Goal: Information Seeking & Learning: Learn about a topic

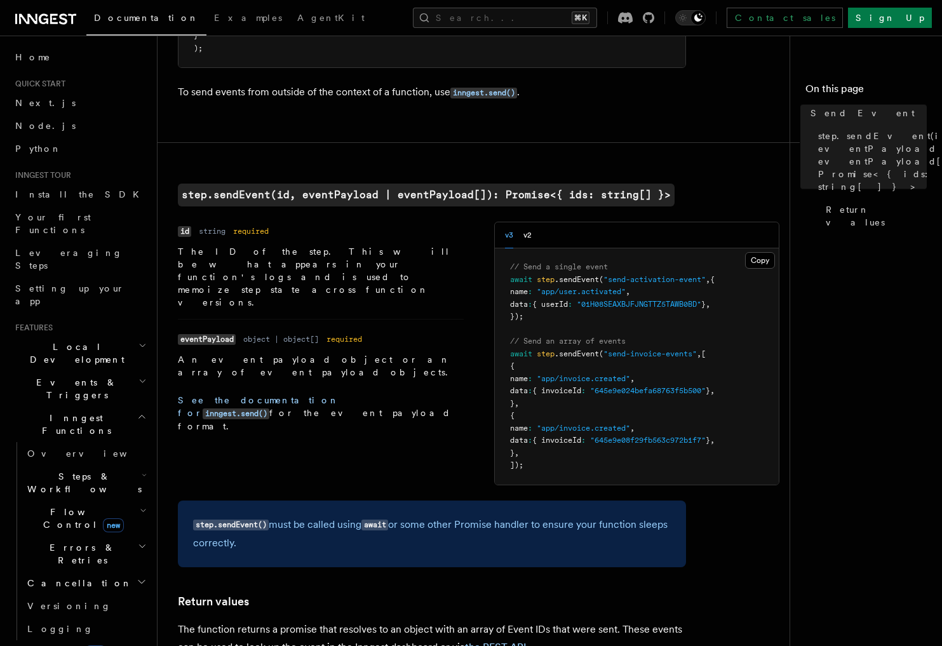
scroll to position [711, 0]
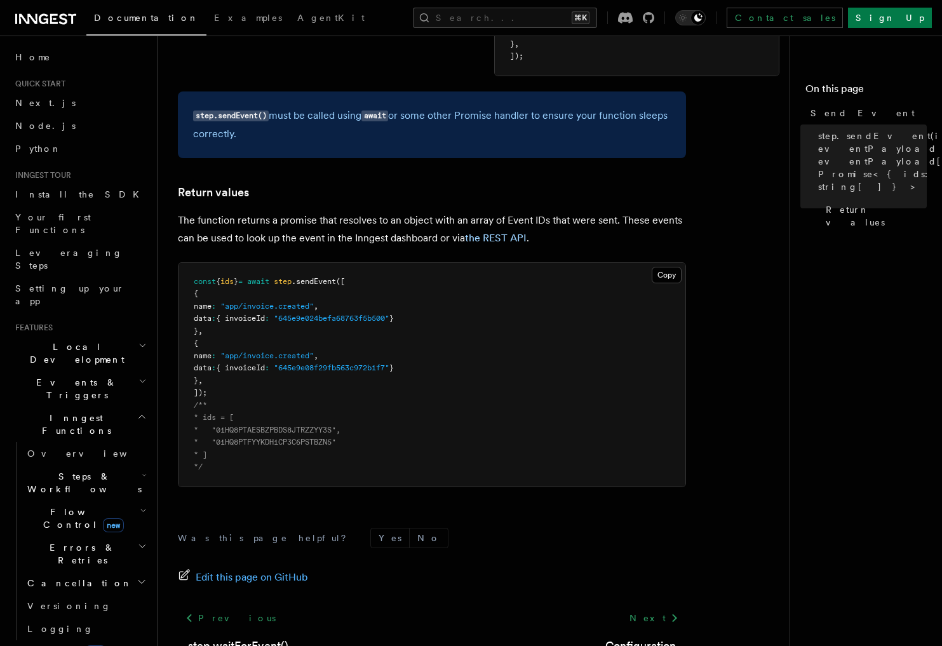
click at [66, 376] on span "Events & Triggers" at bounding box center [74, 388] width 128 height 25
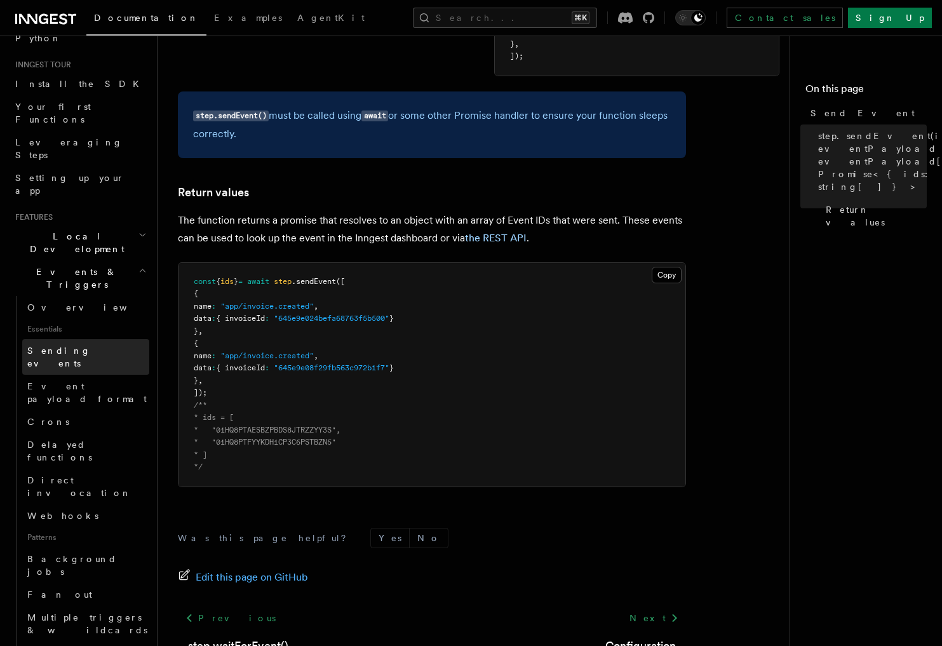
scroll to position [115, 0]
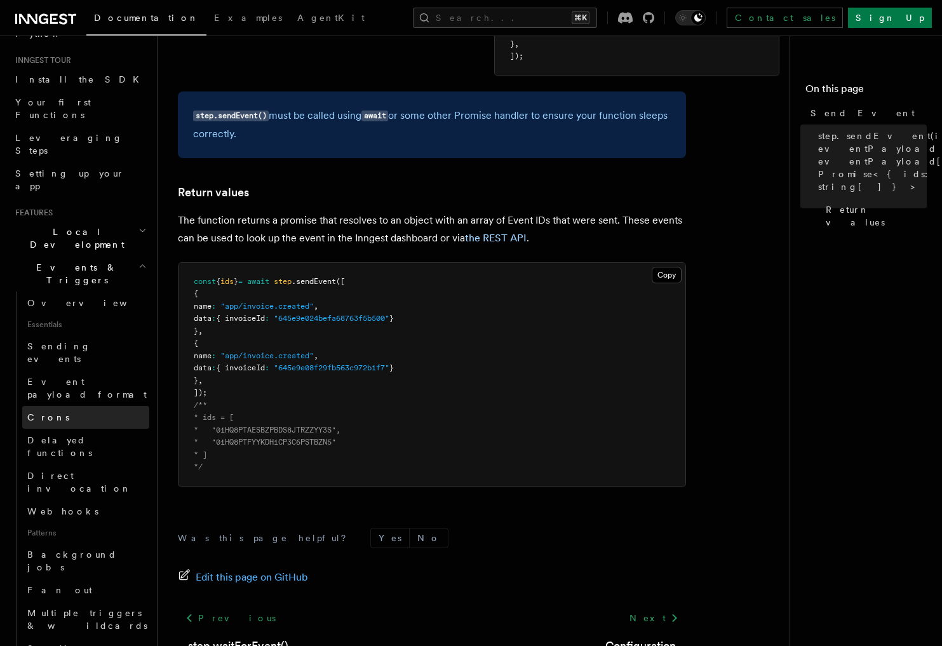
click at [95, 406] on link "Crons" at bounding box center [85, 417] width 127 height 23
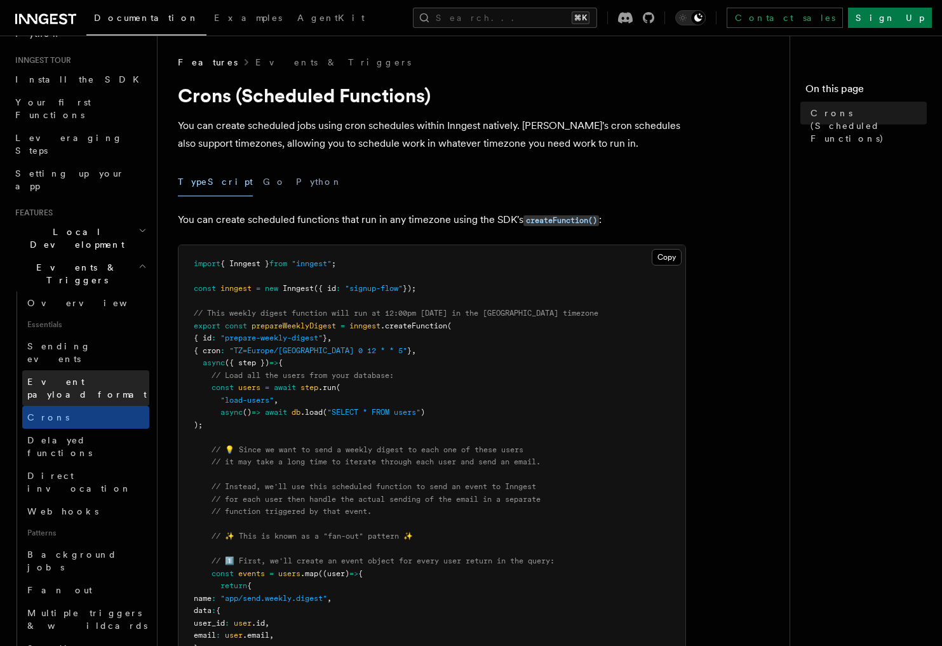
click at [95, 377] on span "Event payload format" at bounding box center [86, 388] width 119 height 23
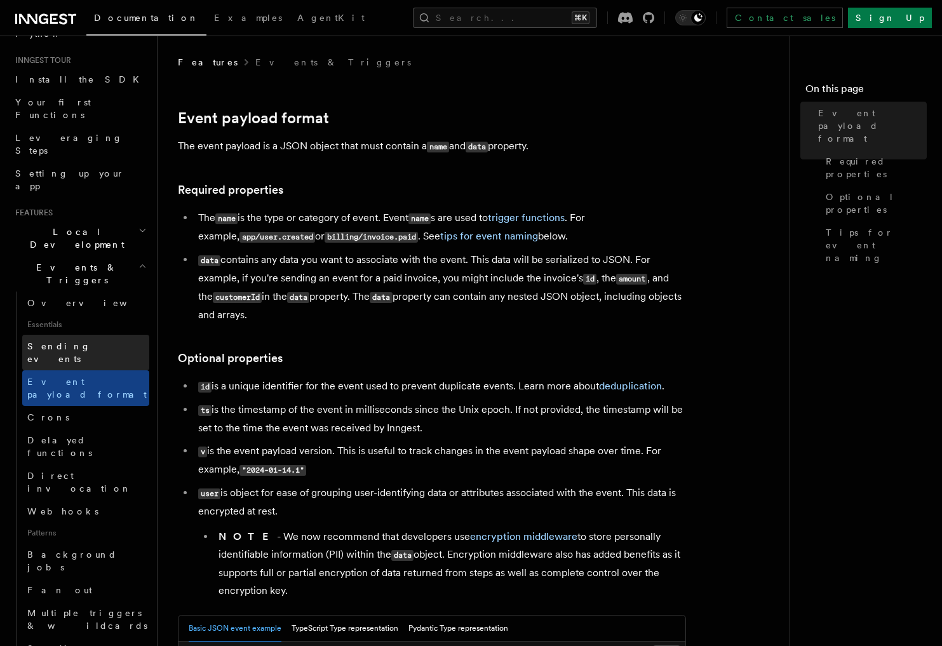
click at [95, 335] on link "Sending events" at bounding box center [85, 353] width 127 height 36
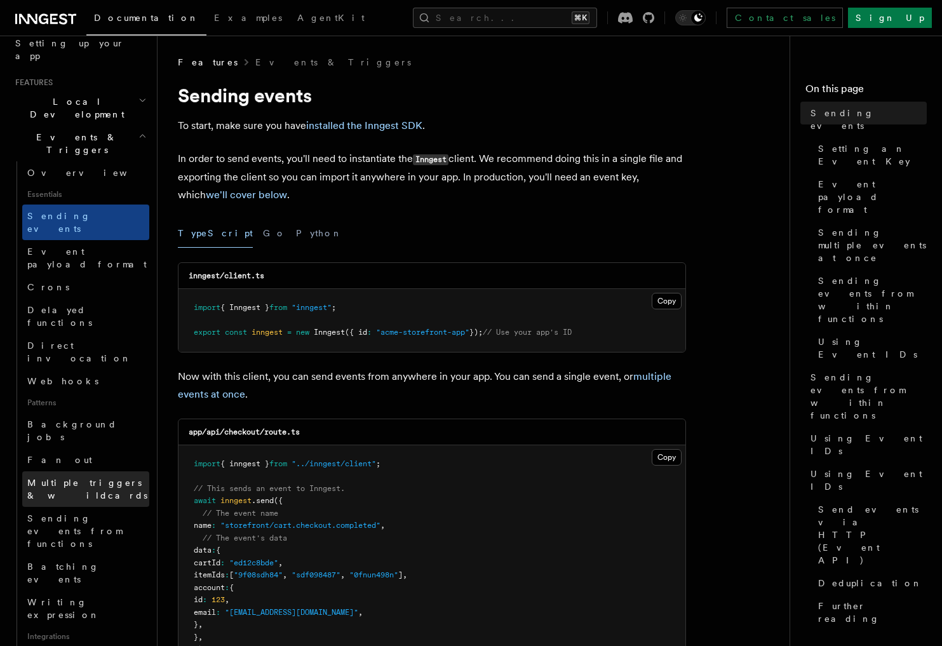
scroll to position [248, 0]
click at [74, 475] on span "Multiple triggers & wildcards" at bounding box center [87, 486] width 120 height 23
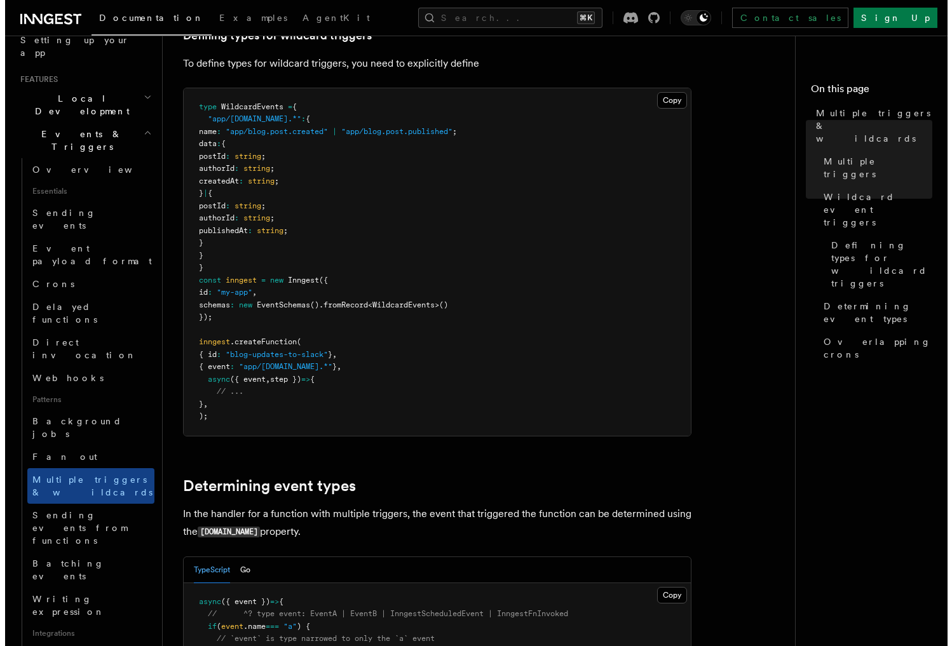
scroll to position [1028, 0]
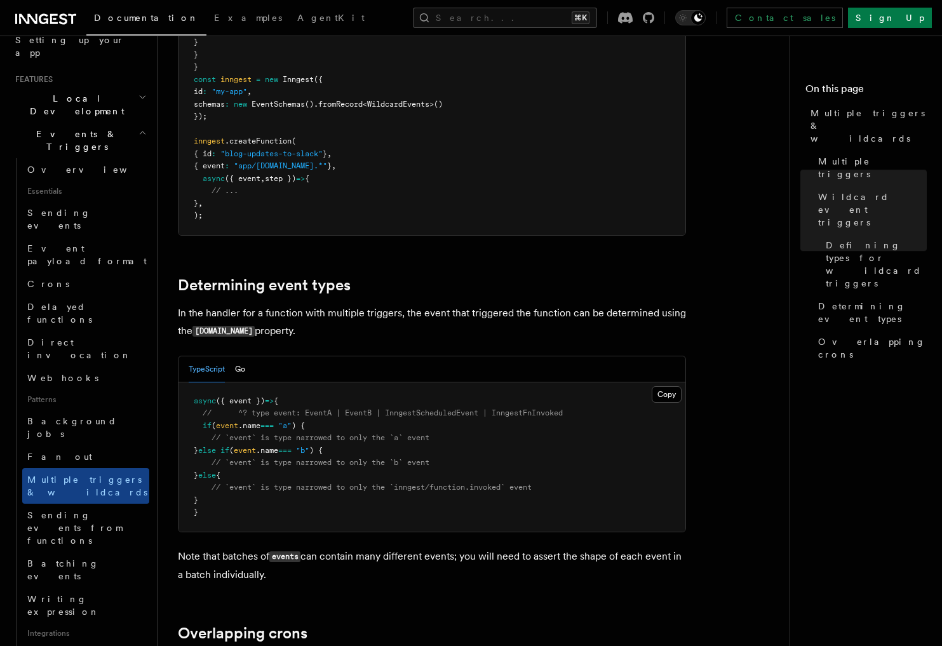
click at [510, 3] on div "Documentation Examples AgentKit Search... ⌘K Contact sales Sign Up" at bounding box center [471, 18] width 942 height 36
click at [510, 10] on button "Search... ⌘K" at bounding box center [505, 18] width 184 height 20
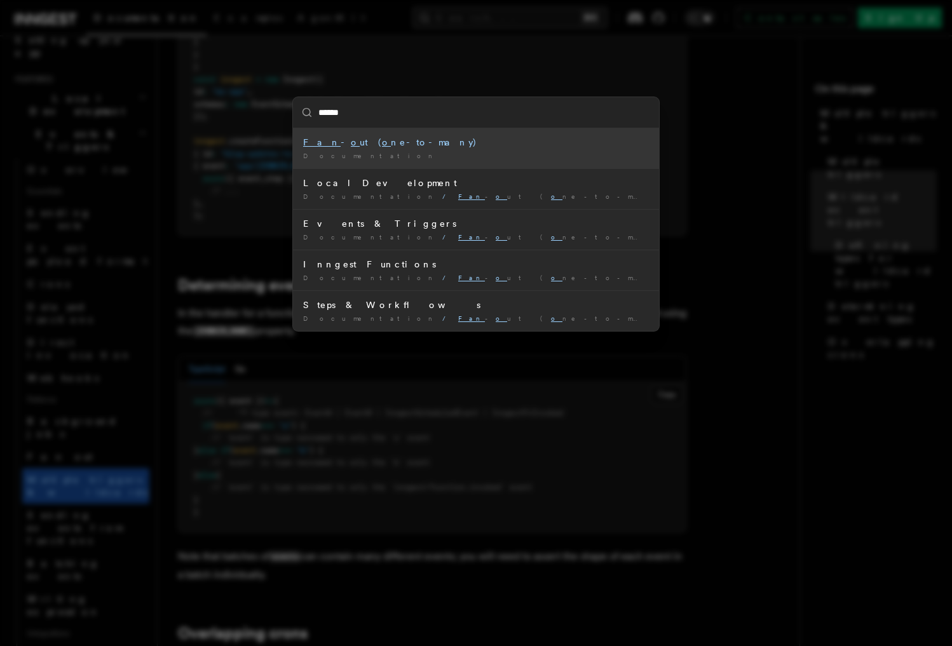
type input "*******"
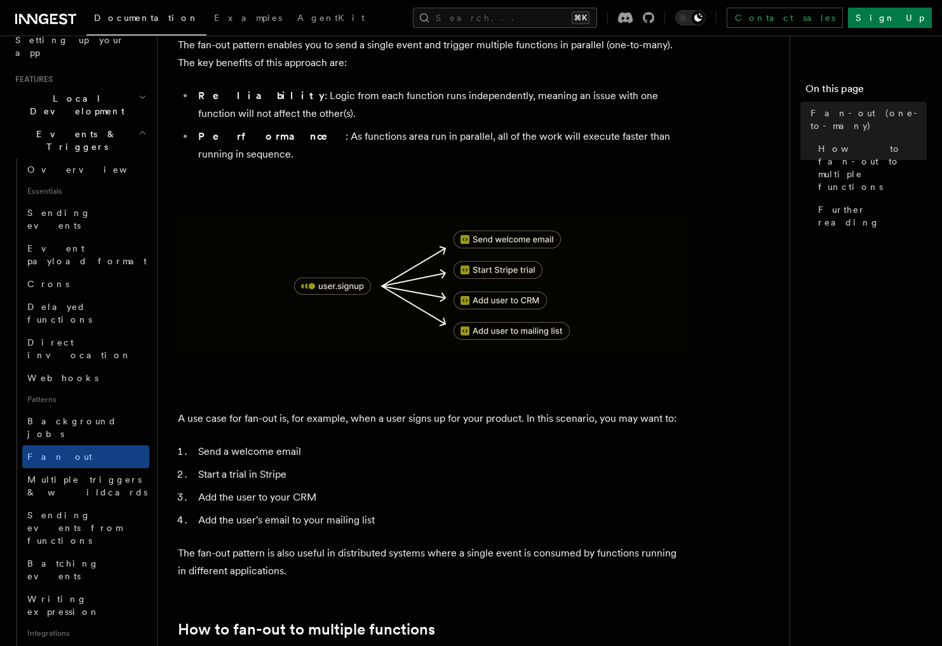
scroll to position [105, 0]
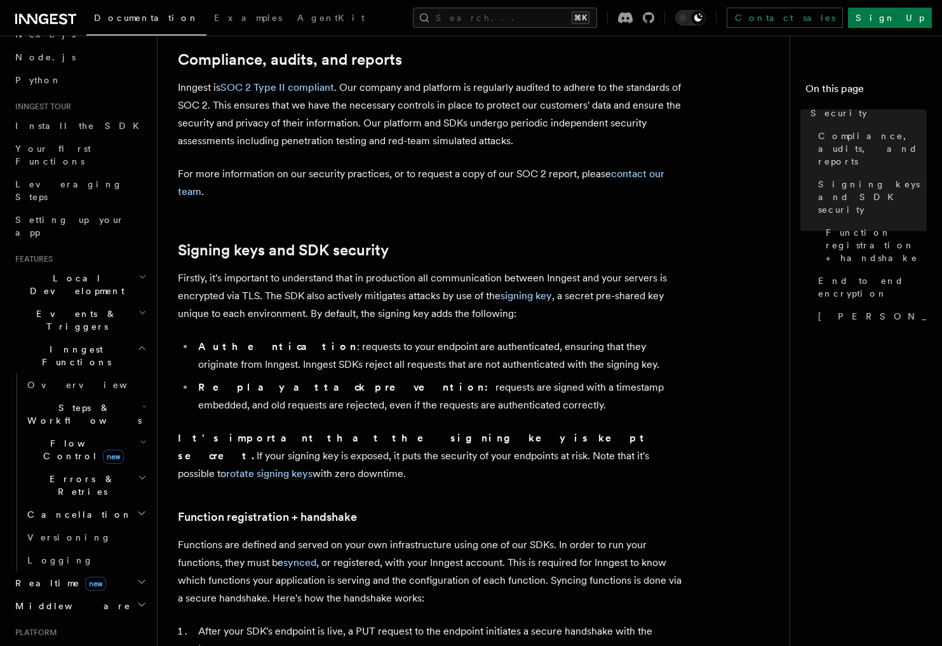
scroll to position [171, 0]
